Goal: Use online tool/utility: Utilize a website feature to perform a specific function

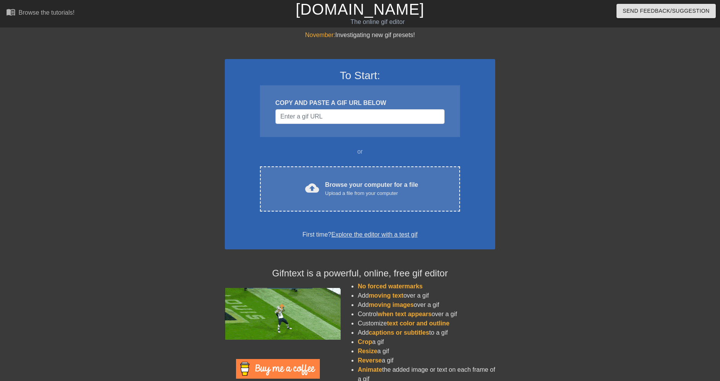
click at [295, 108] on div "COPY AND PASTE A GIF URL BELOW" at bounding box center [360, 111] width 200 height 52
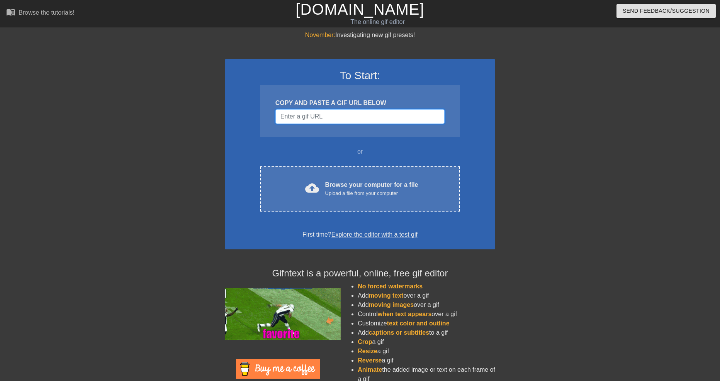
click at [298, 116] on input "Username" at bounding box center [359, 116] width 169 height 15
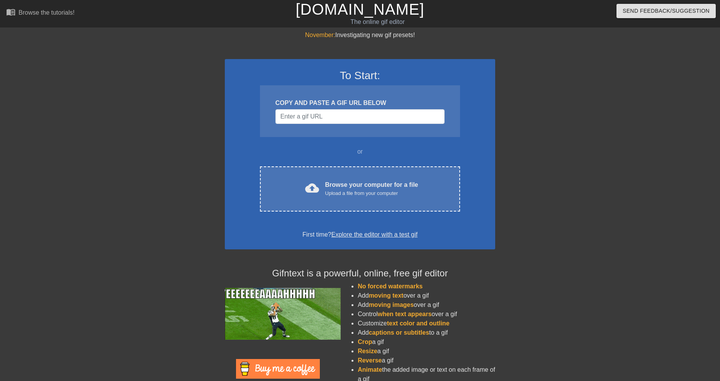
click at [339, 165] on div "To Start: COPY AND PASTE A GIF URL BELOW or cloud_upload Browse your computer f…" at bounding box center [360, 154] width 270 height 190
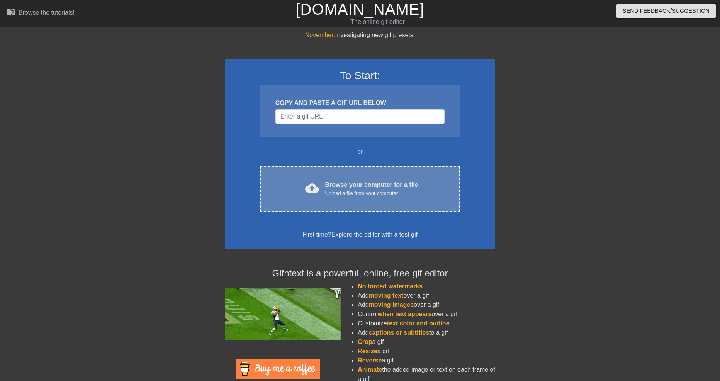
click at [345, 181] on div "Browse your computer for a file Upload a file from your computer" at bounding box center [371, 188] width 93 height 17
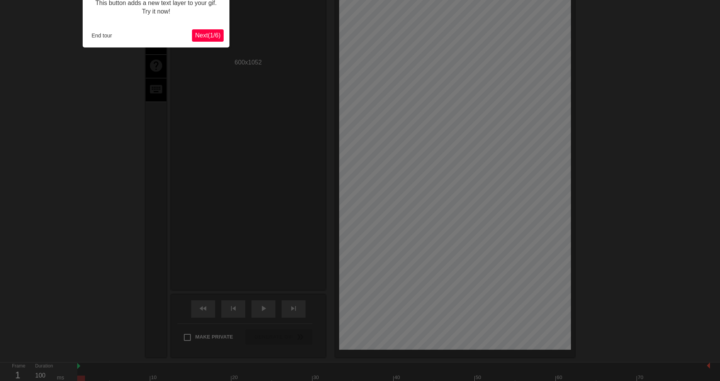
scroll to position [19, 0]
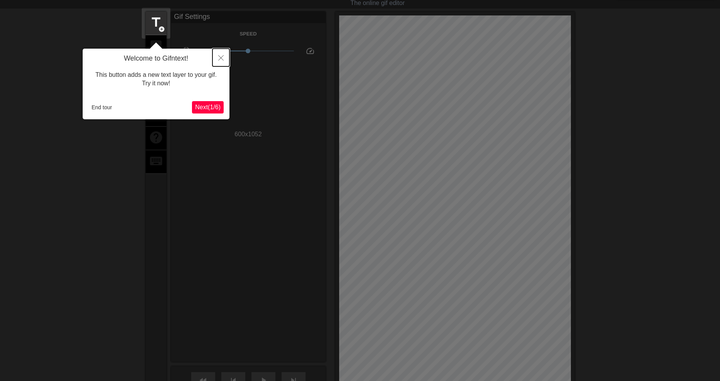
click at [220, 57] on icon "Close" at bounding box center [220, 57] width 5 height 5
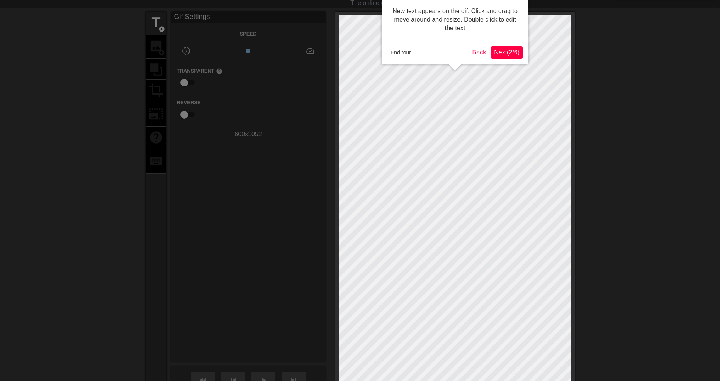
scroll to position [0, 0]
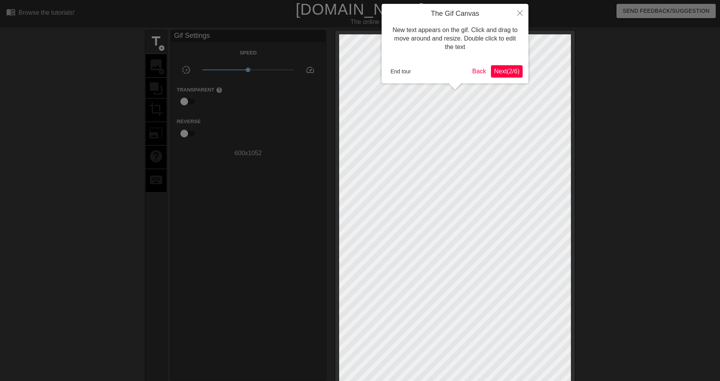
click at [506, 69] on span "Next ( 2 / 6 )" at bounding box center [506, 71] width 25 height 7
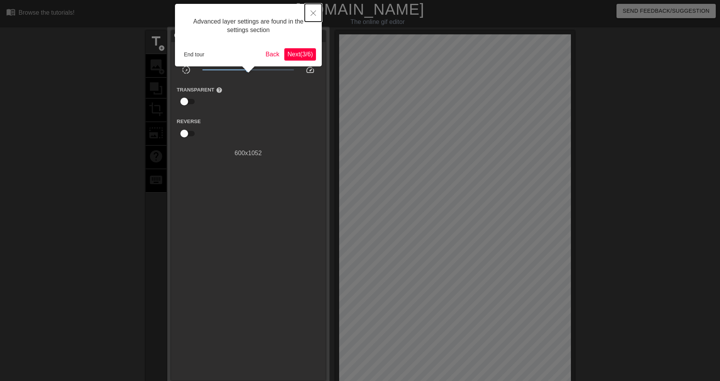
click at [316, 15] on button "Close" at bounding box center [313, 13] width 17 height 18
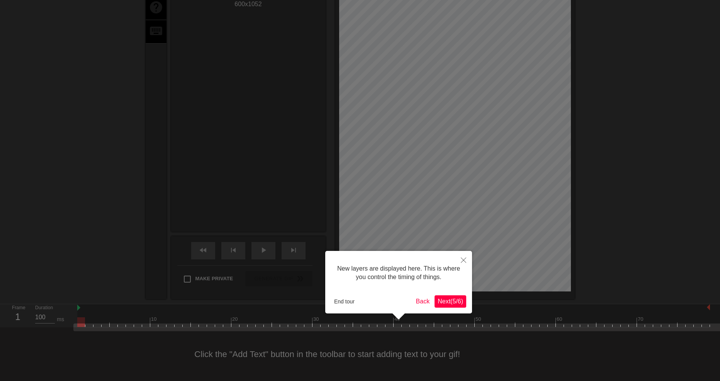
scroll to position [7, 0]
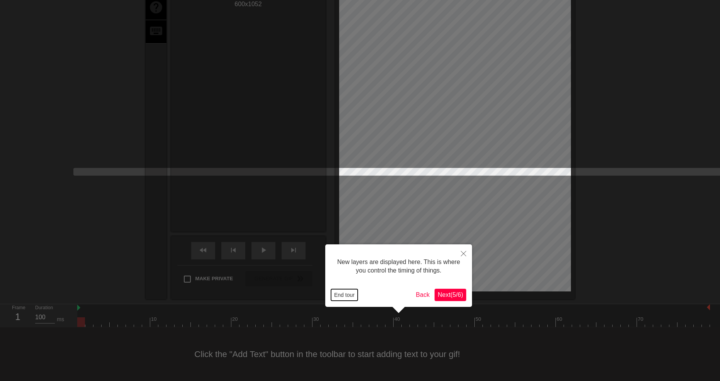
click at [348, 292] on button "End tour" at bounding box center [344, 295] width 27 height 12
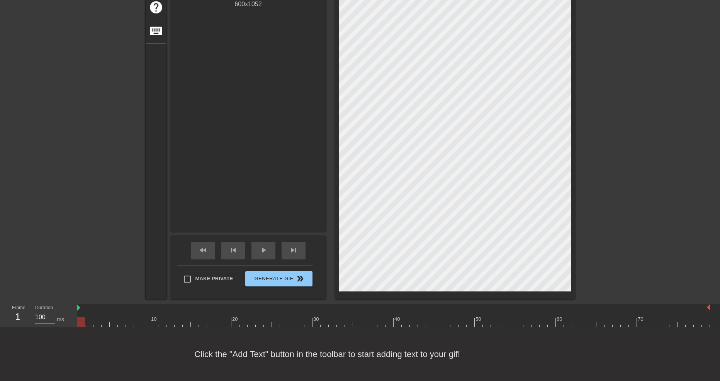
scroll to position [0, 0]
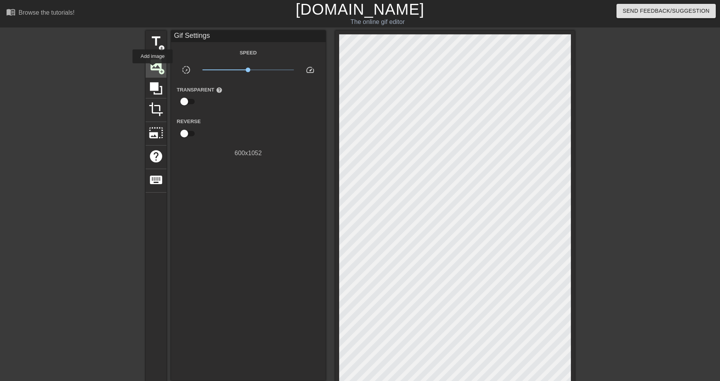
click at [154, 68] on span "image" at bounding box center [156, 65] width 15 height 15
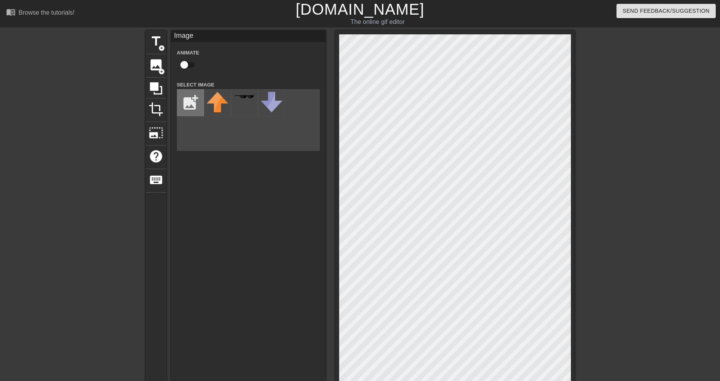
click at [191, 100] on input "file" at bounding box center [190, 103] width 26 height 26
type input "C:\fakepath\rn_image_picker_lib_temp_4e5f3bcf-8cee-4fb0-9a29-e38aad863bbe-remov…"
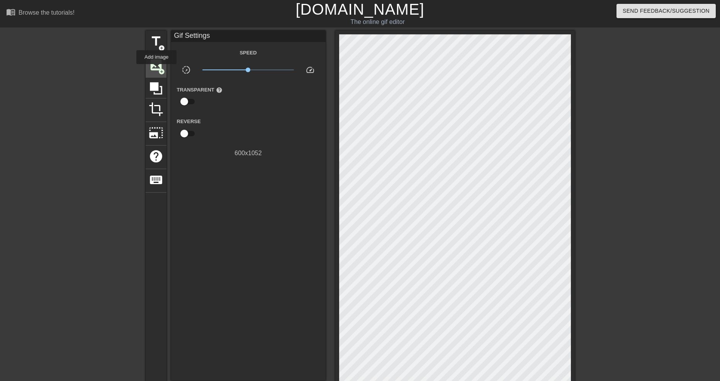
click at [156, 69] on span "image" at bounding box center [156, 65] width 15 height 15
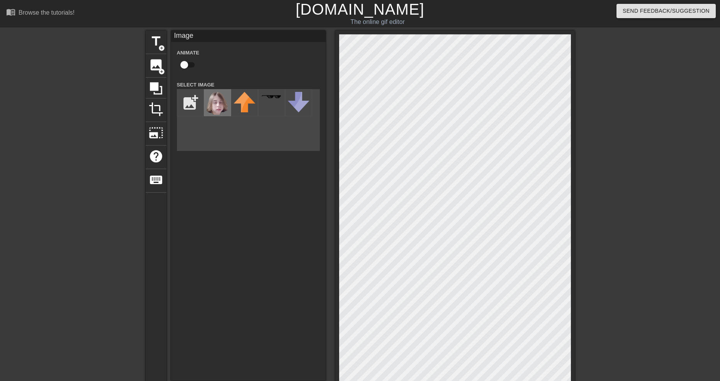
click at [218, 104] on img at bounding box center [218, 103] width 22 height 23
click at [572, 133] on div at bounding box center [454, 240] width 239 height 418
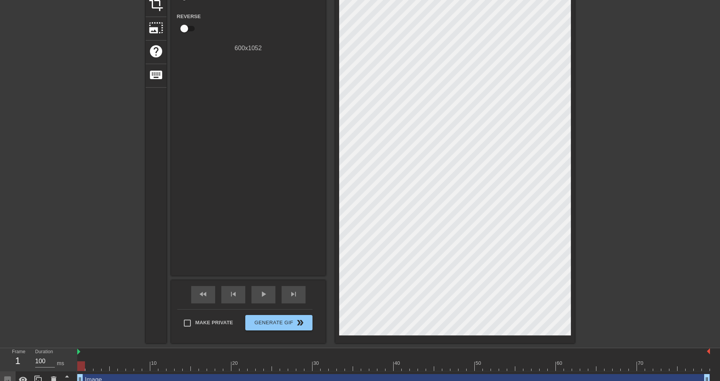
scroll to position [114, 0]
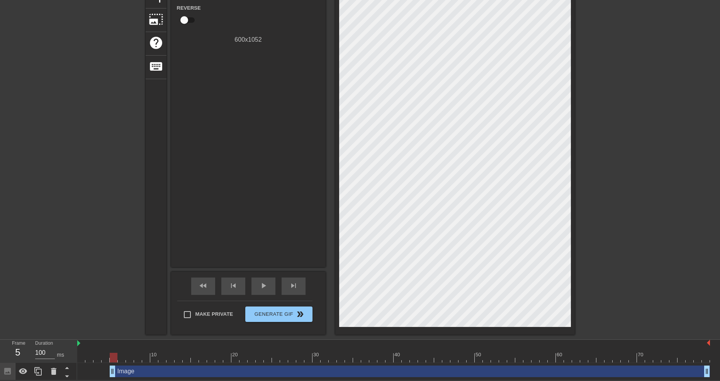
drag, startPoint x: 79, startPoint y: 368, endPoint x: 108, endPoint y: 372, distance: 29.3
click at [108, 372] on div "Image drag_handle drag_handle" at bounding box center [393, 372] width 632 height 12
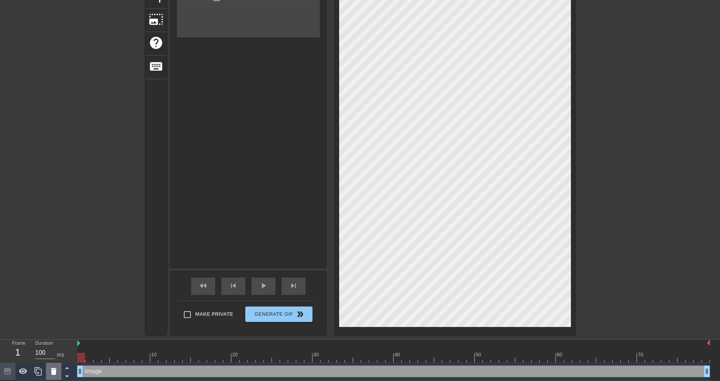
drag, startPoint x: 112, startPoint y: 372, endPoint x: 55, endPoint y: 374, distance: 56.4
click at [55, 374] on div "Frame 1 Duration 100 ms 10 20 30 40 50 60 70 Image drag_handle drag_handle" at bounding box center [360, 360] width 720 height 41
drag, startPoint x: 77, startPoint y: 373, endPoint x: 253, endPoint y: 302, distance: 189.6
